Goal: Information Seeking & Learning: Find specific page/section

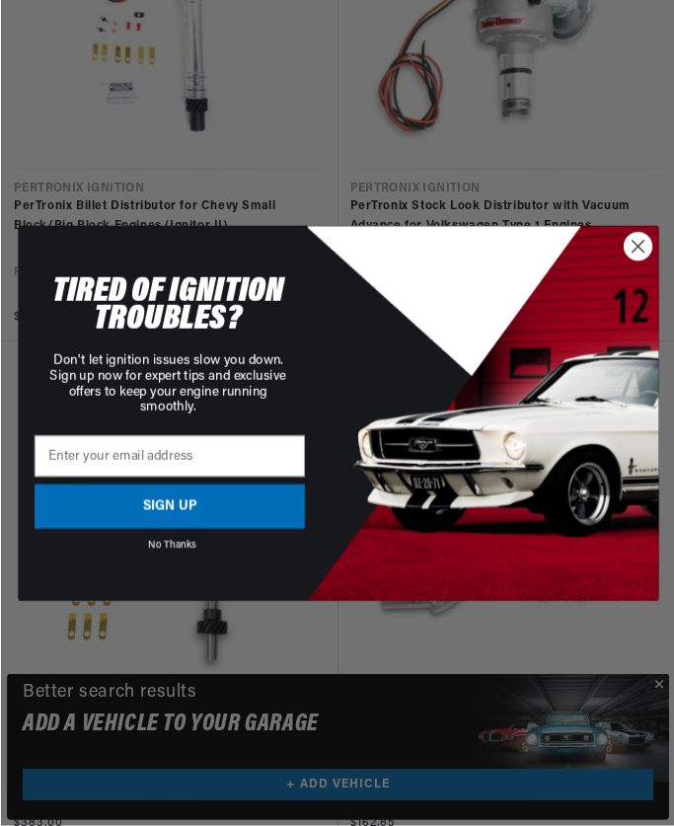
scroll to position [0, 523]
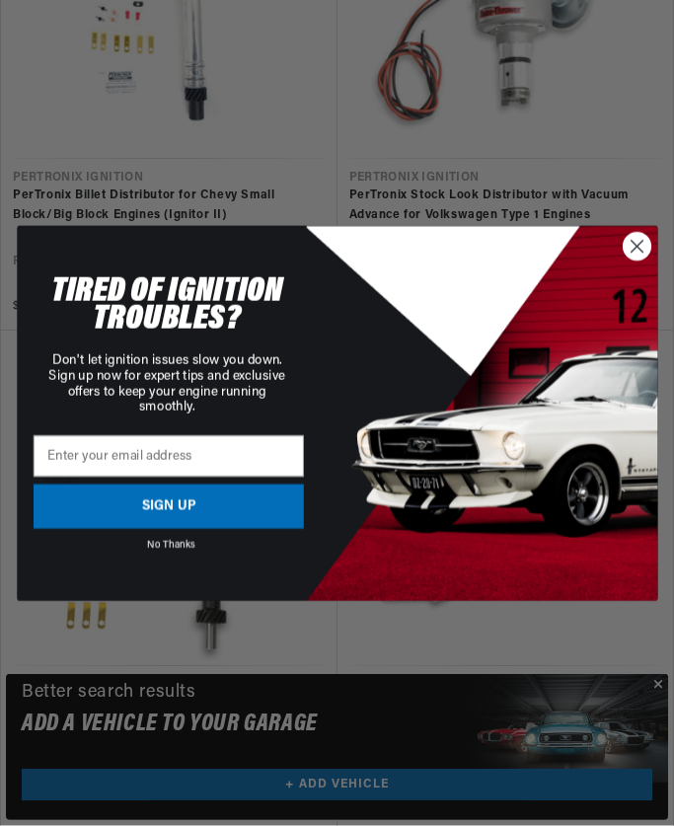
scroll to position [2592, 0]
click at [624, 260] on circle "Close dialog" at bounding box center [637, 247] width 28 height 28
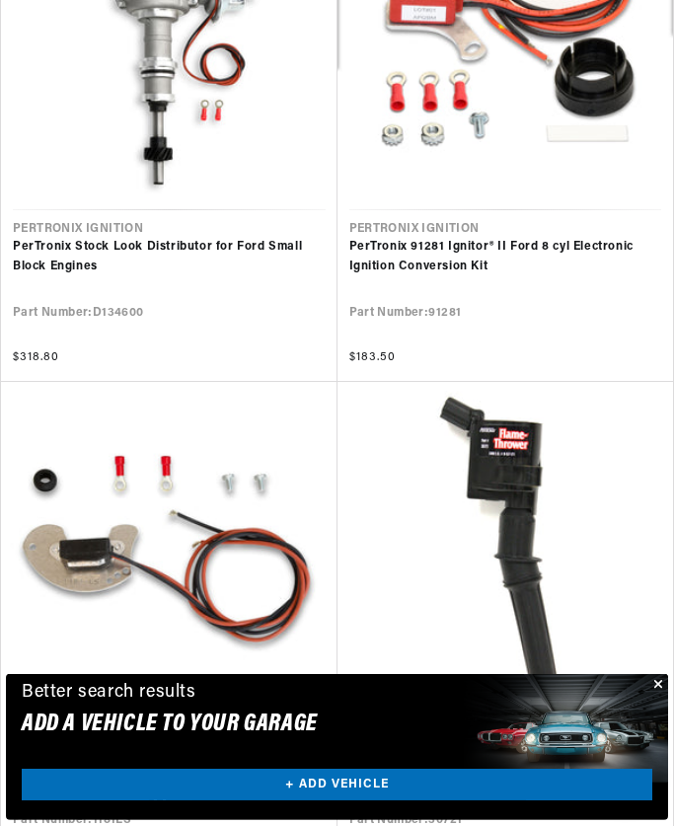
scroll to position [0, 135]
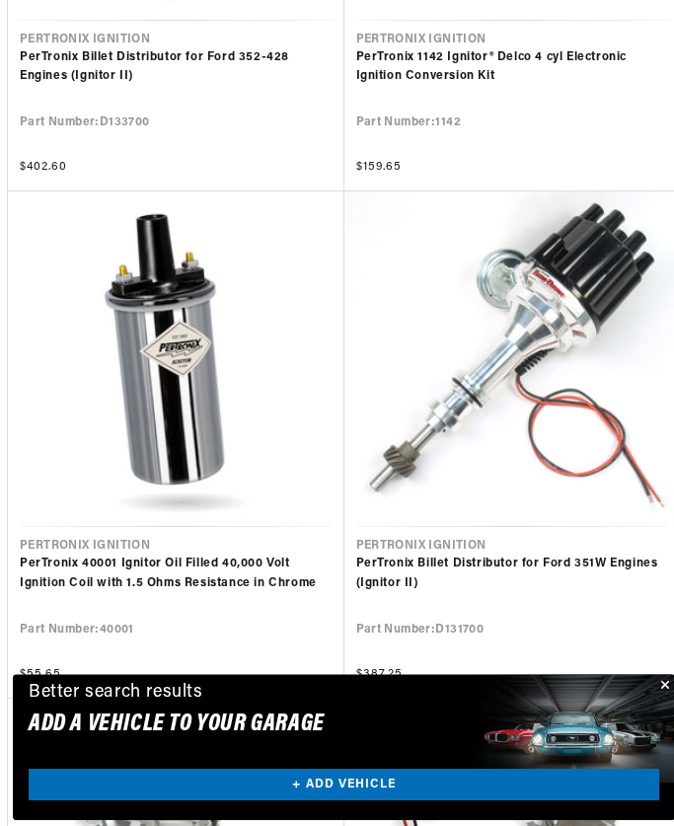
scroll to position [0, 468]
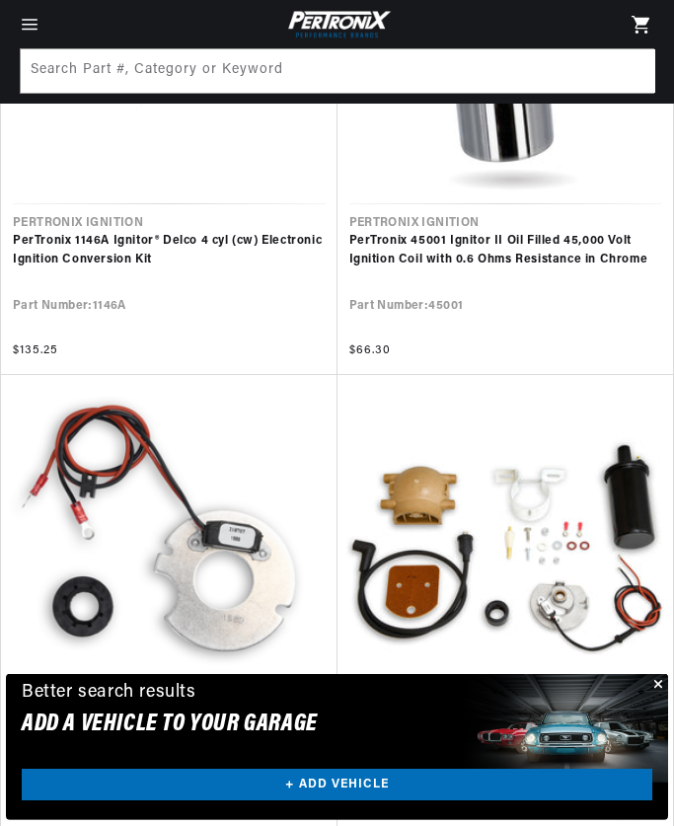
click at [662, 738] on link "PerTronix 1247XT Ignitor® Ford 4 cyl Electronic Ignition Conversion Kit" at bounding box center [505, 756] width 313 height 37
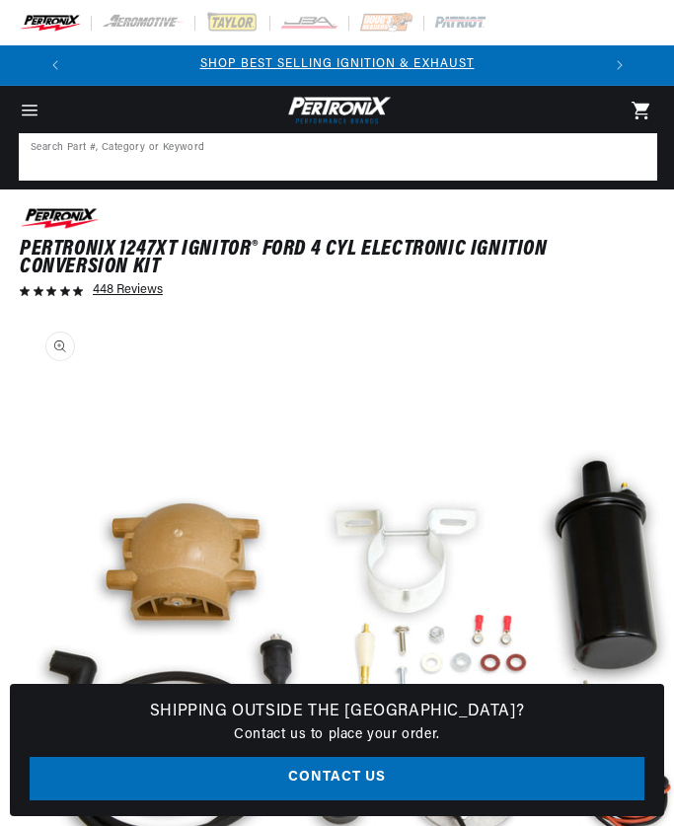
click at [338, 163] on input at bounding box center [338, 156] width 634 height 43
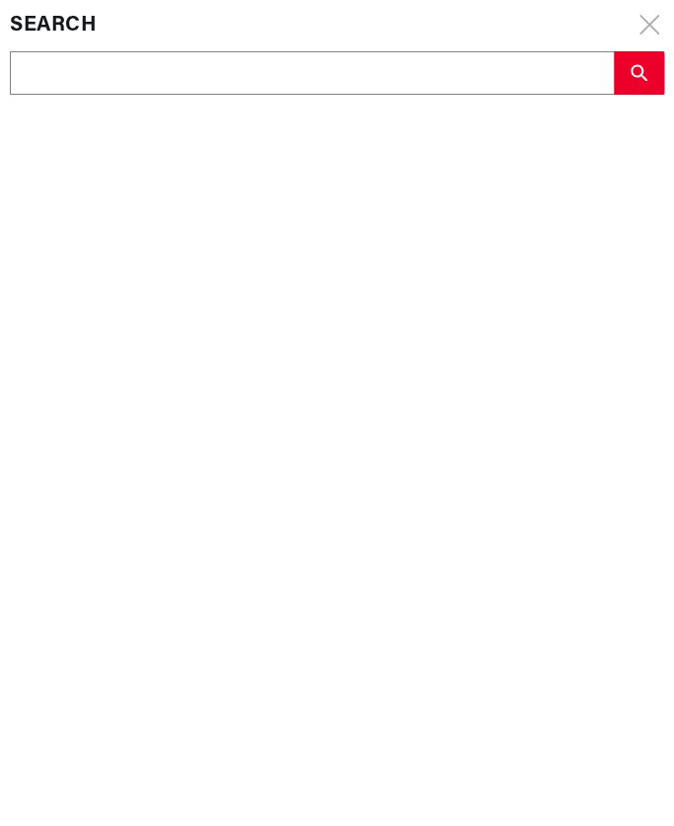
scroll to position [0, 20]
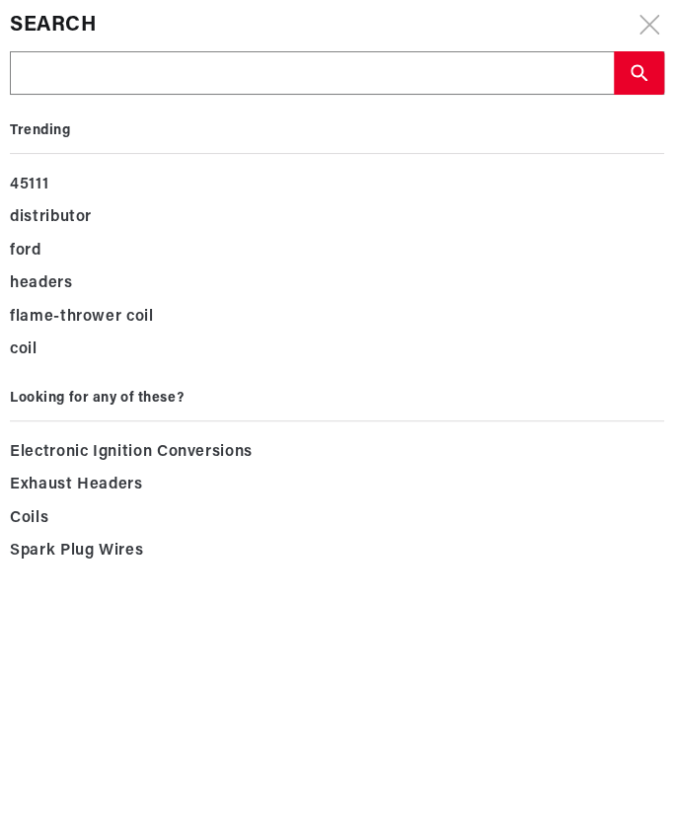
type input "C"
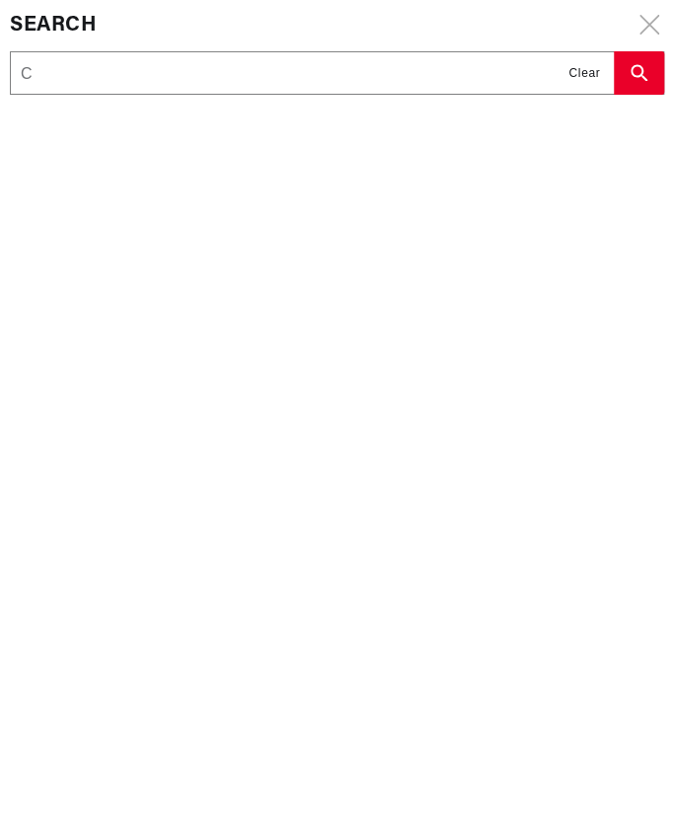
type input "Co"
type input "Con"
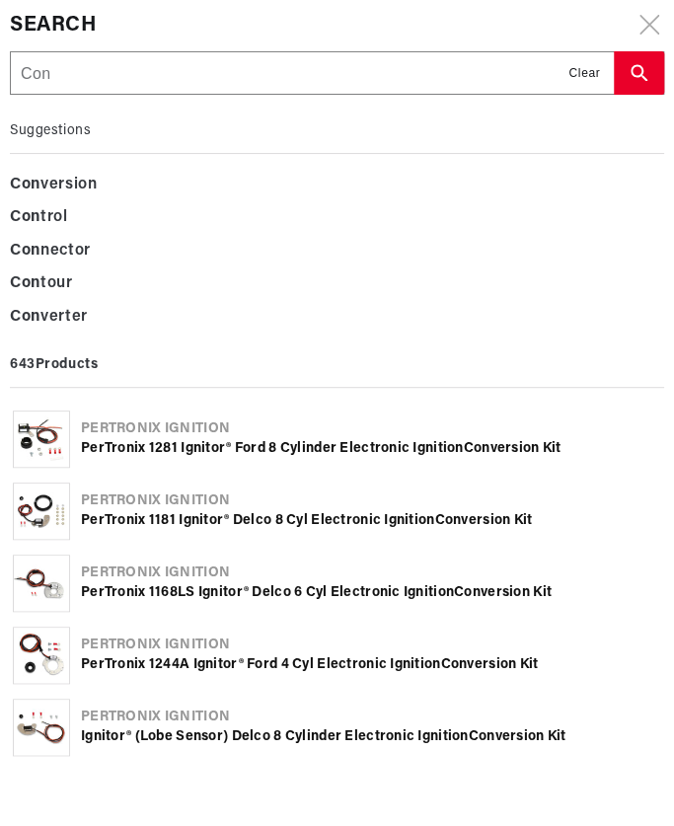
type input "Cont"
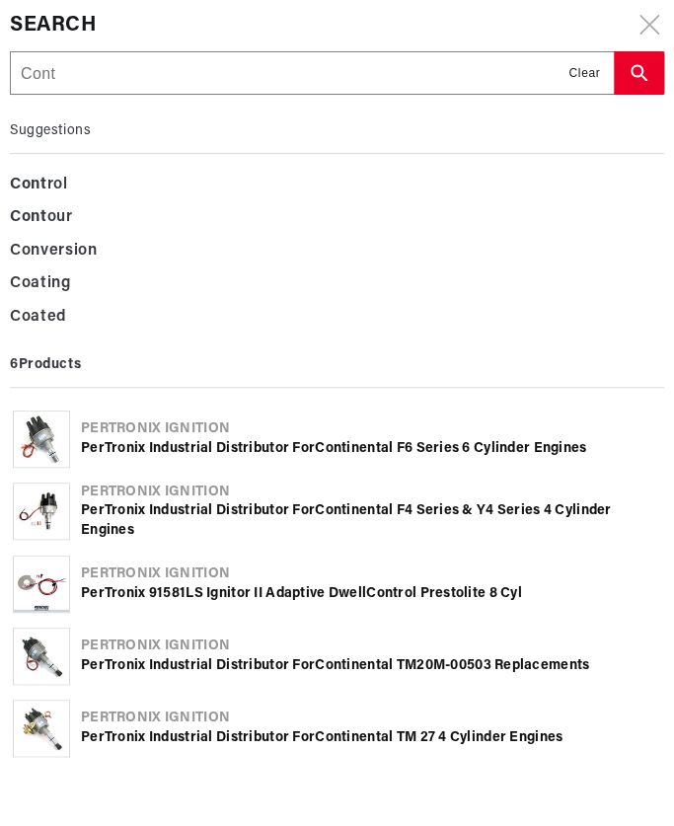
type input "Conti"
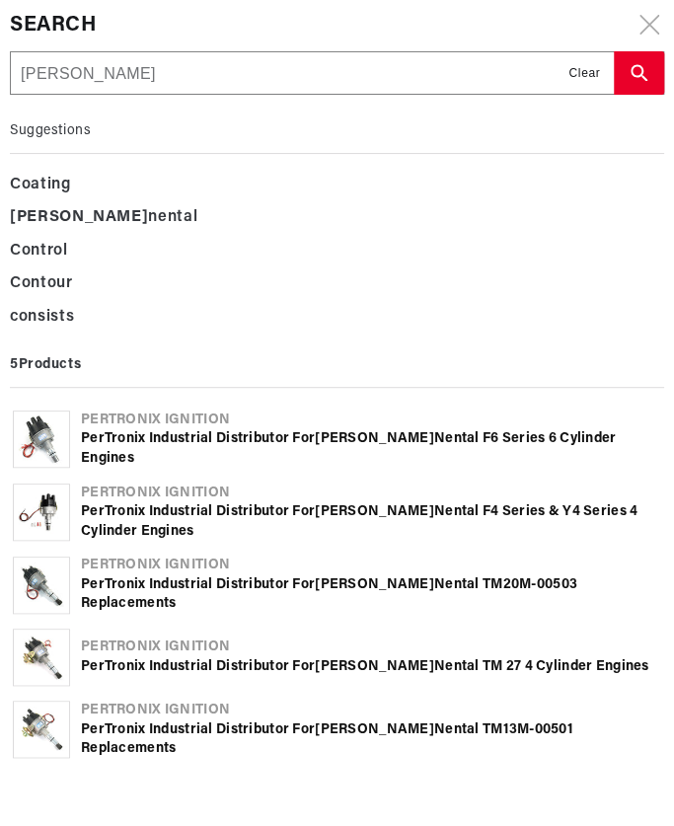
type input "Contin"
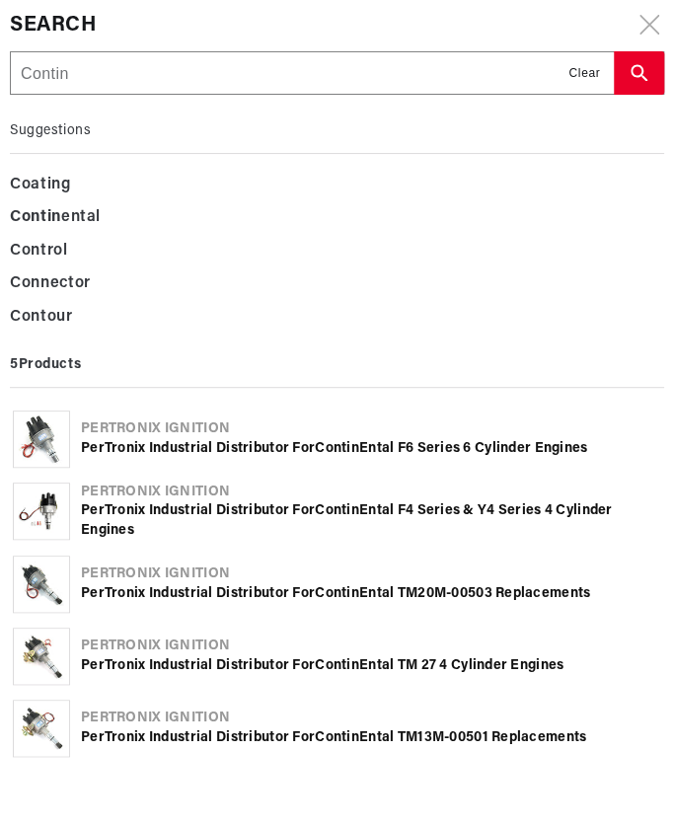
type input "Contine"
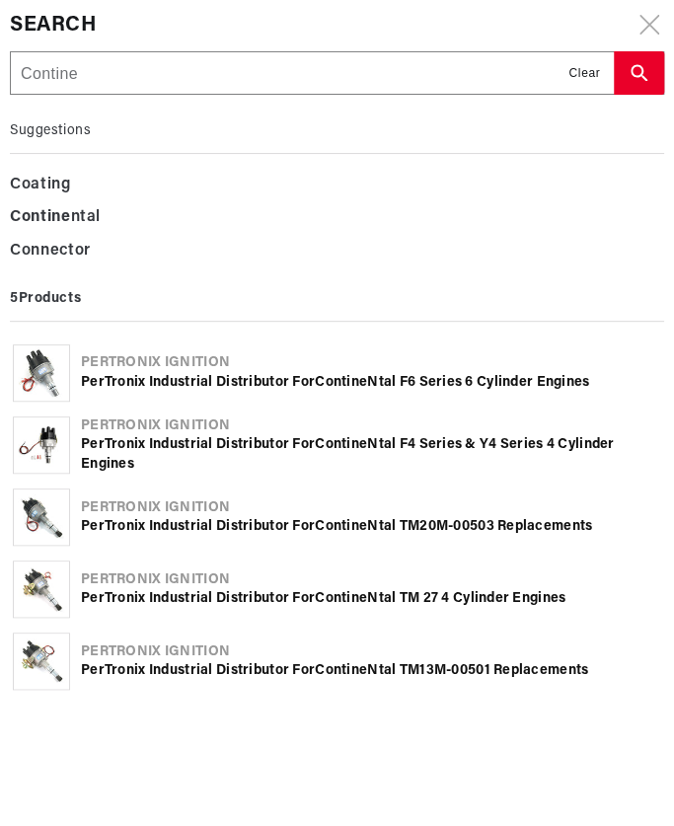
type input "Continen"
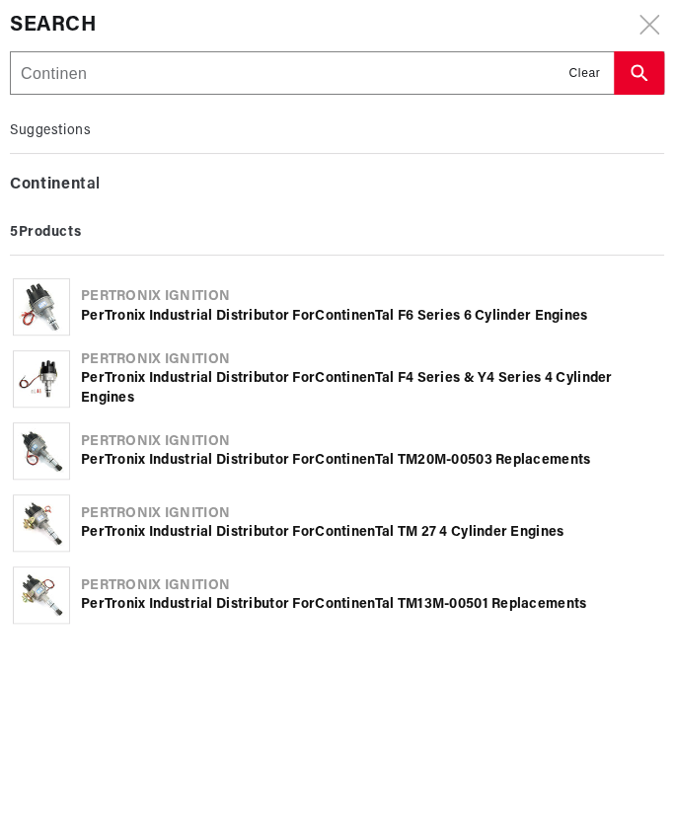
type input "Continent"
type input "Continental"
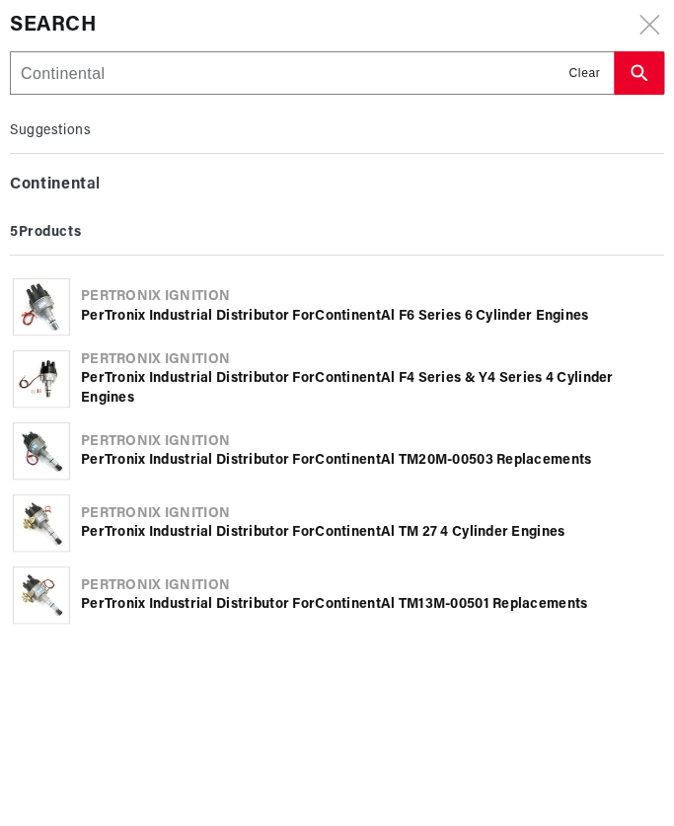
type input "Continental"
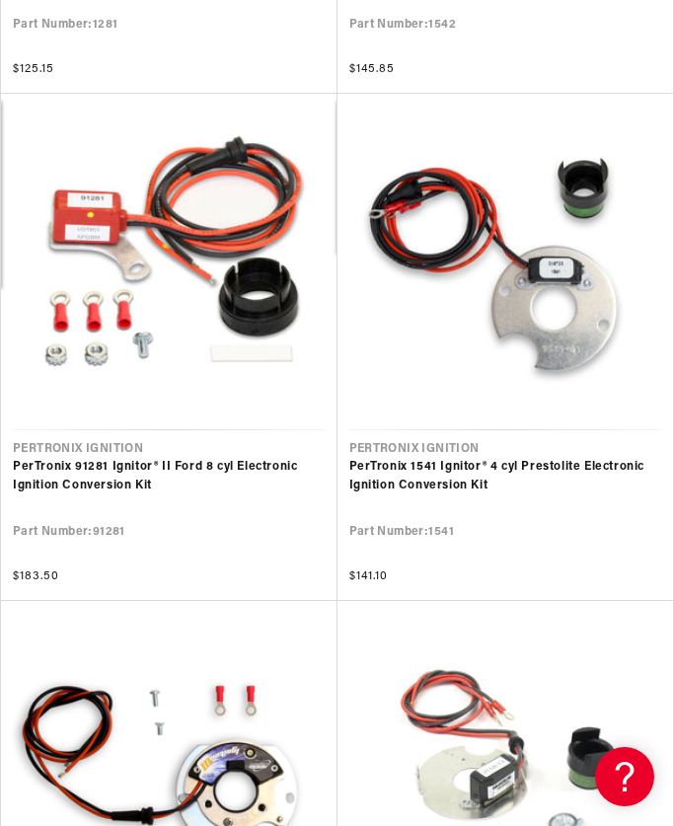
scroll to position [743, 0]
click at [578, 478] on link "PerTronix 1541 Ignitor® 4 cyl Prestolite Electronic Ignition Conversion Kit" at bounding box center [505, 476] width 313 height 37
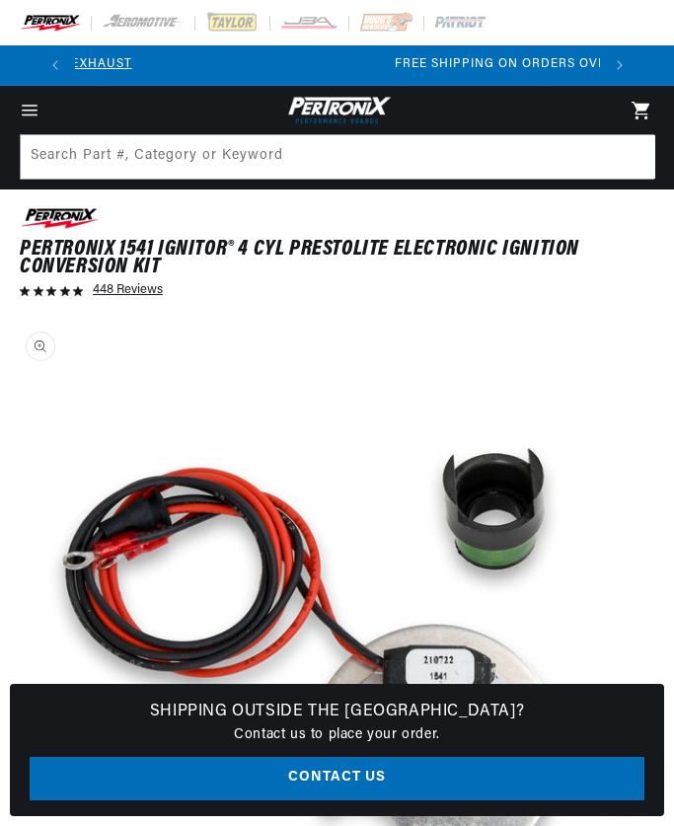
scroll to position [0, 523]
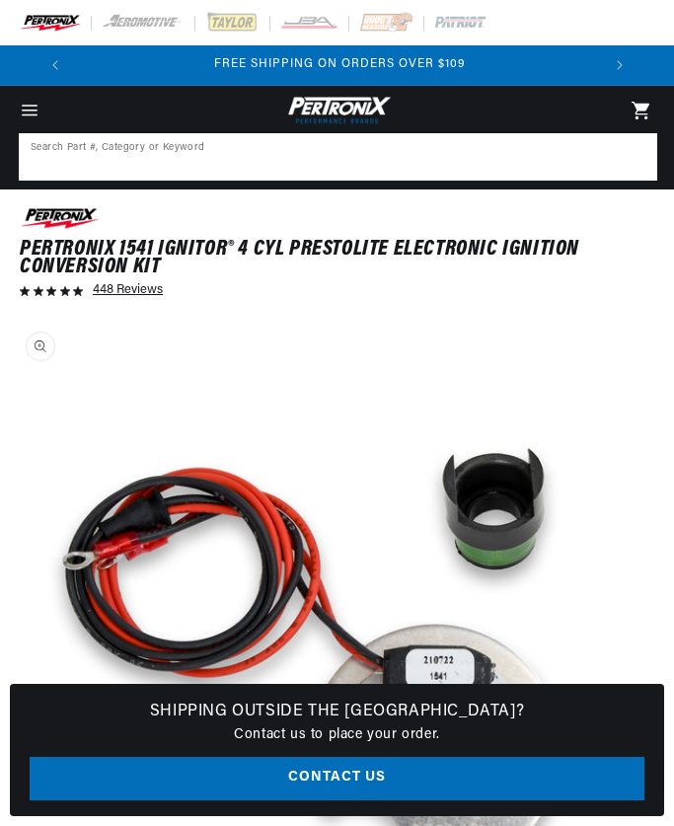
click at [433, 149] on input at bounding box center [338, 156] width 634 height 43
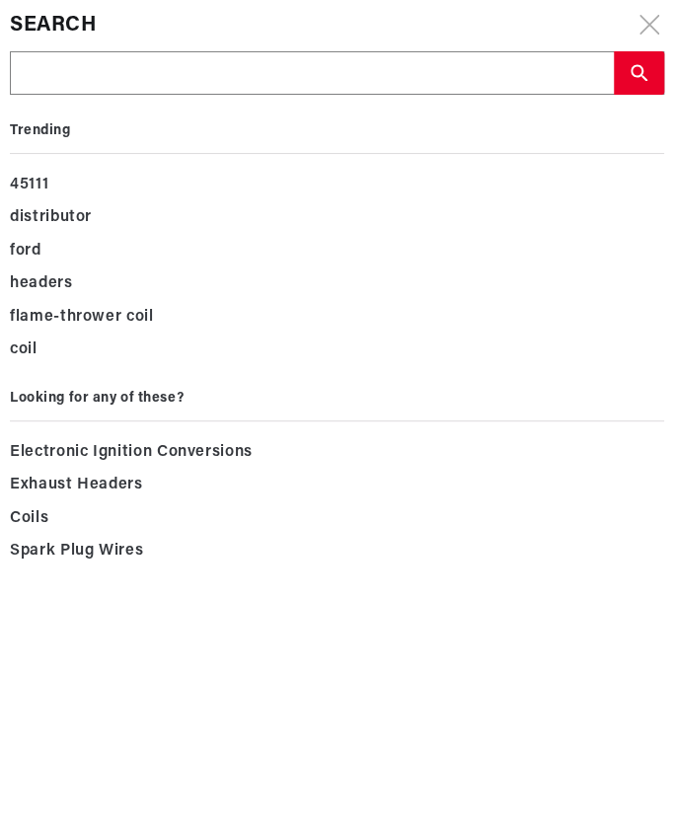
scroll to position [0, 0]
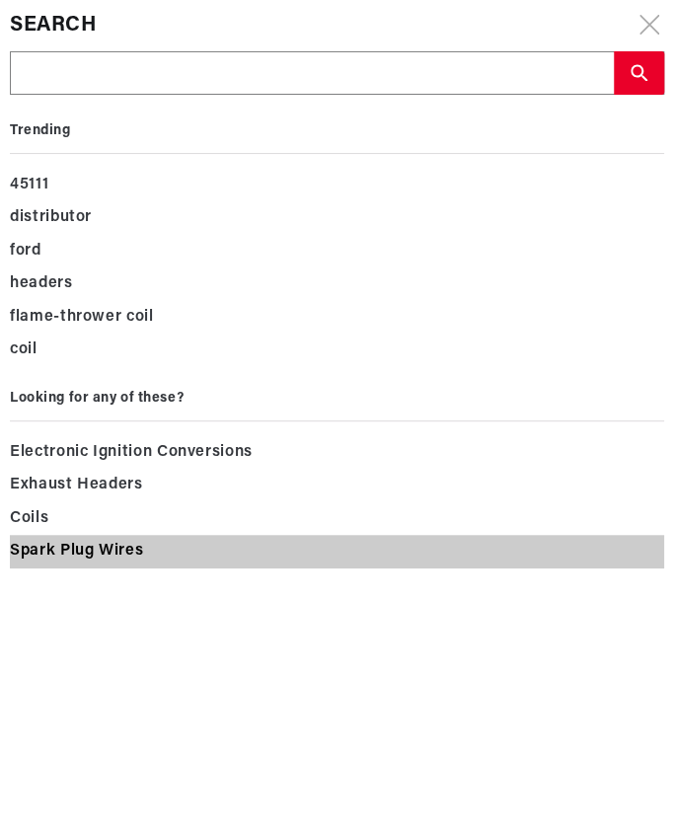
click at [130, 546] on span "Spark Plug Wires" at bounding box center [76, 552] width 133 height 28
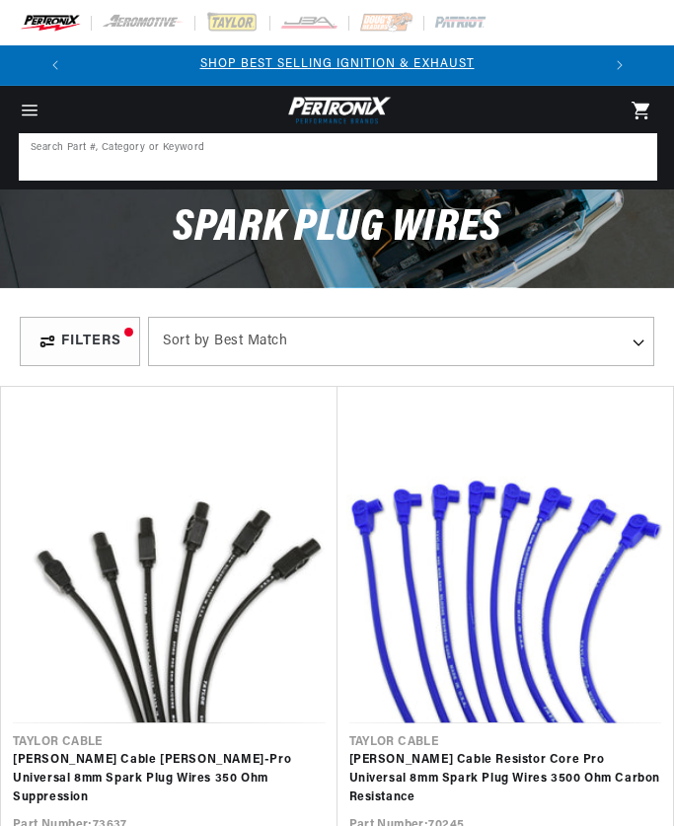
click at [299, 161] on input at bounding box center [338, 156] width 634 height 43
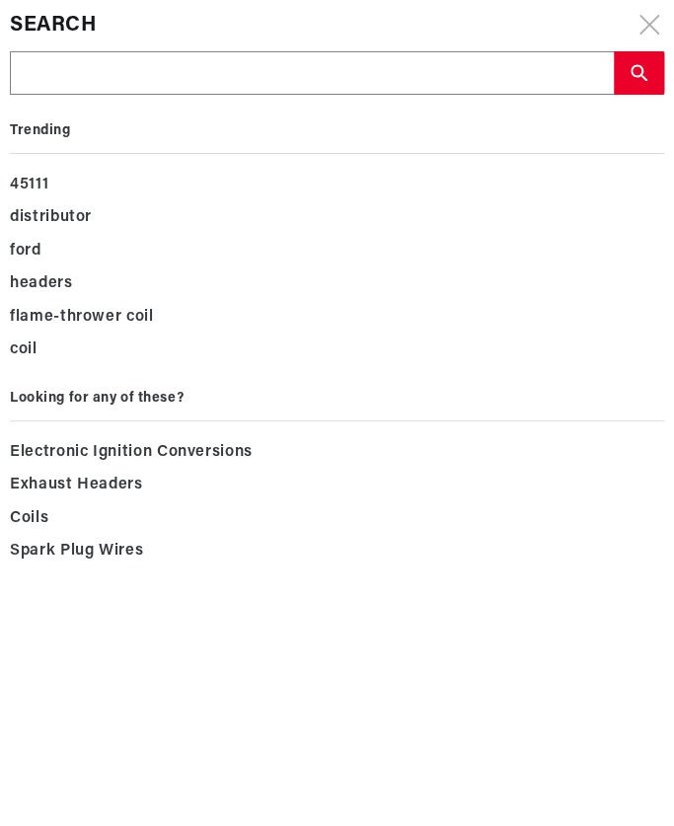
type input "J"
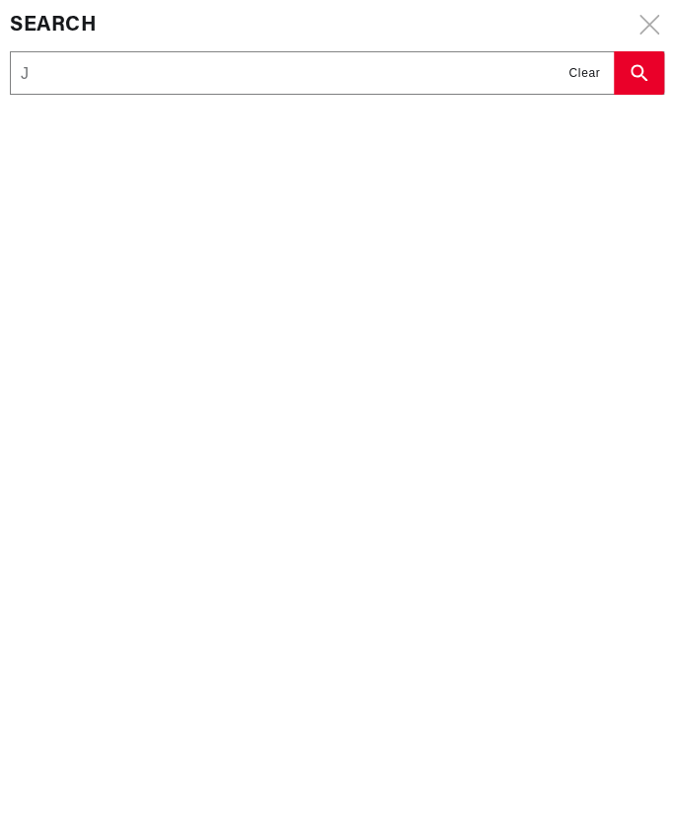
type input "Jo"
type input "Joh"
type input "[PERSON_NAME]"
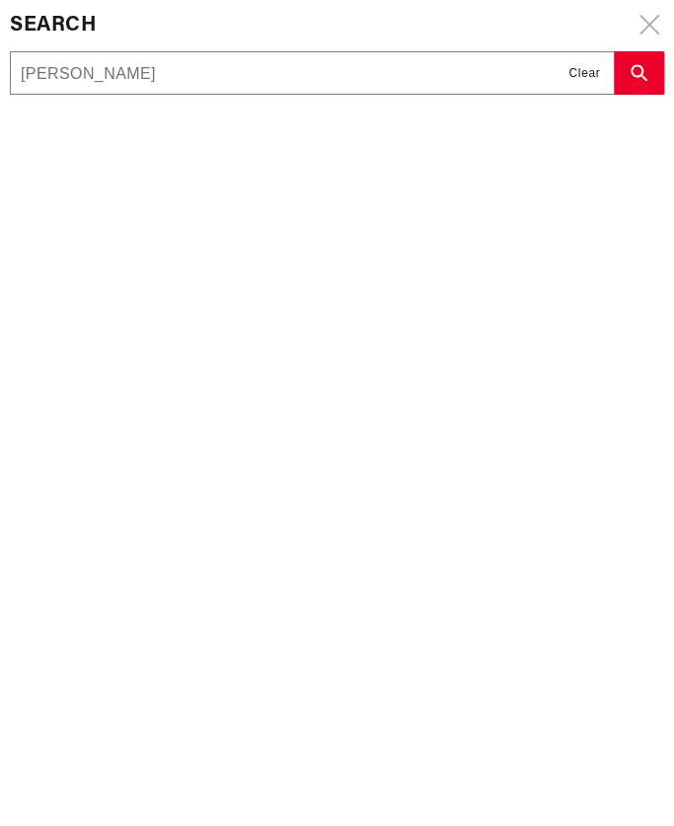
type input "[PERSON_NAME]"
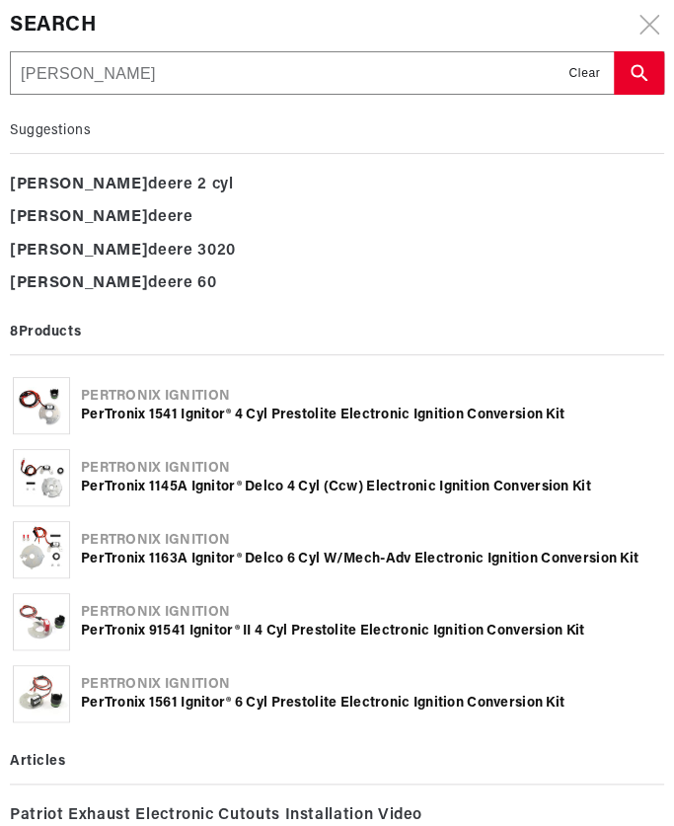
type input "[PERSON_NAME]"
type input "John d"
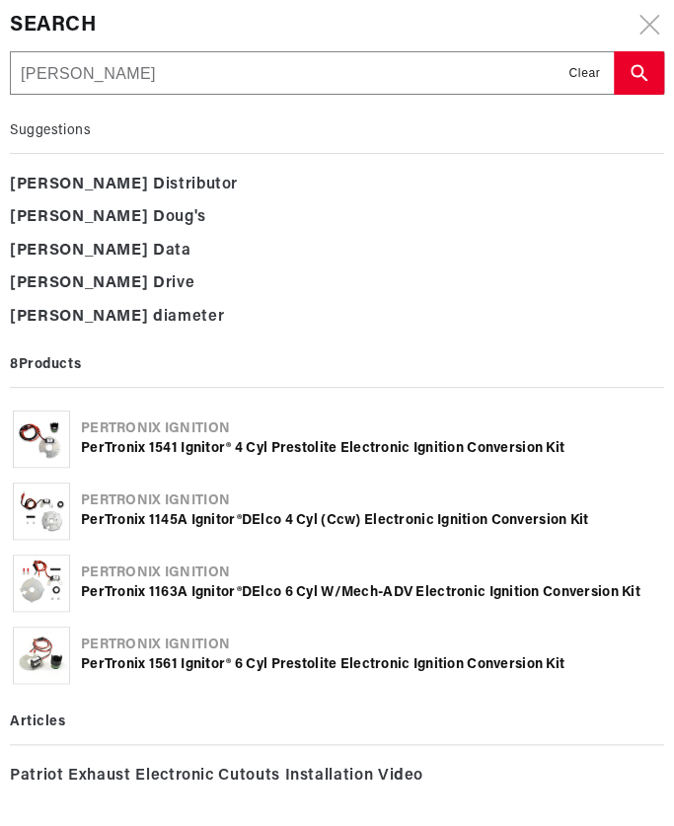
type input "John de"
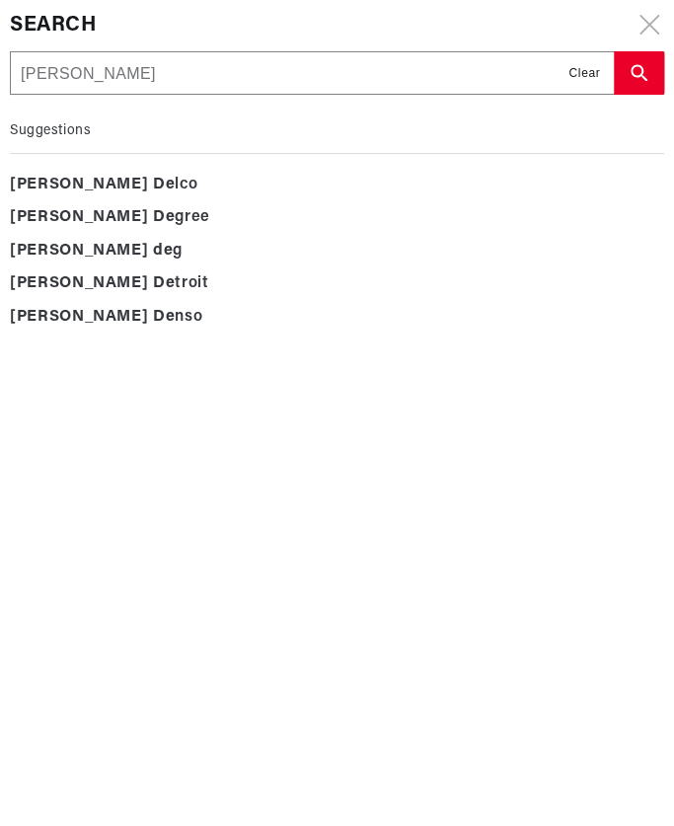
type input "John dee"
type input "John deer"
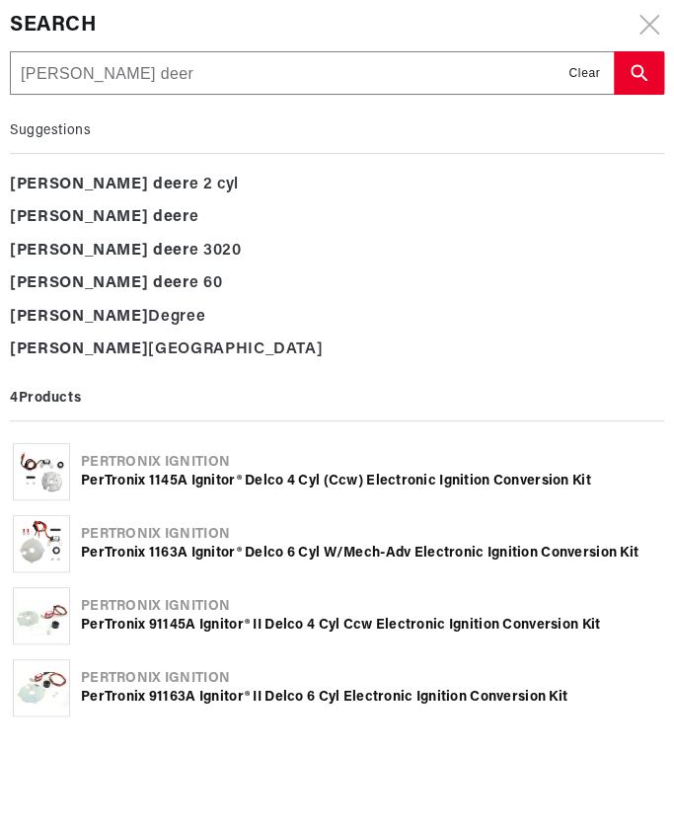
type input "[PERSON_NAME] deere"
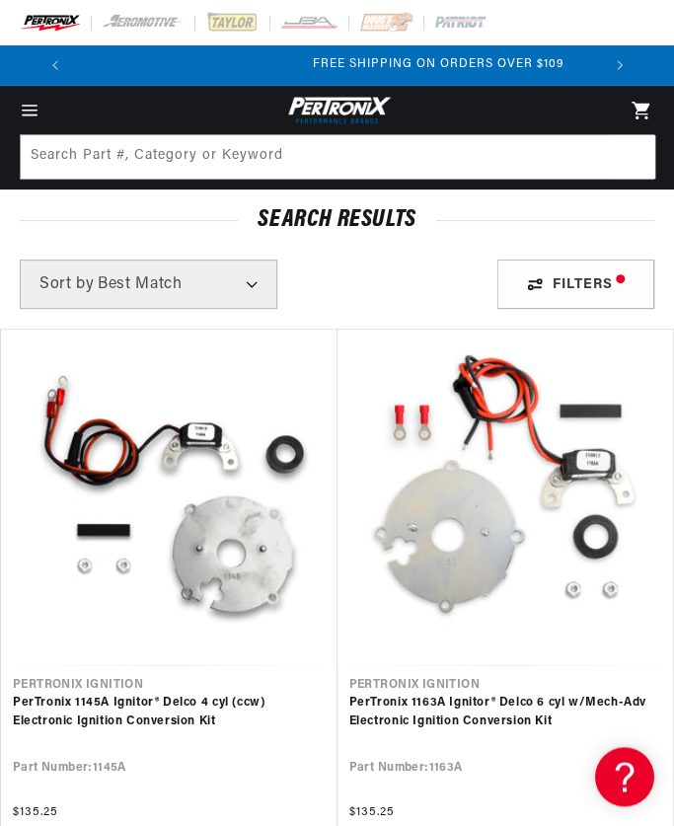
scroll to position [0, 523]
